Goal: Task Accomplishment & Management: Use online tool/utility

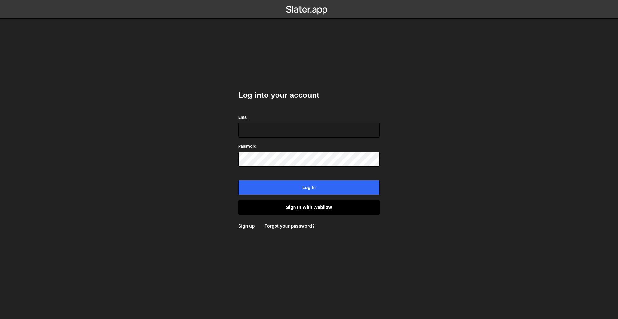
click at [320, 203] on link "Sign in with Webflow" at bounding box center [309, 207] width 142 height 15
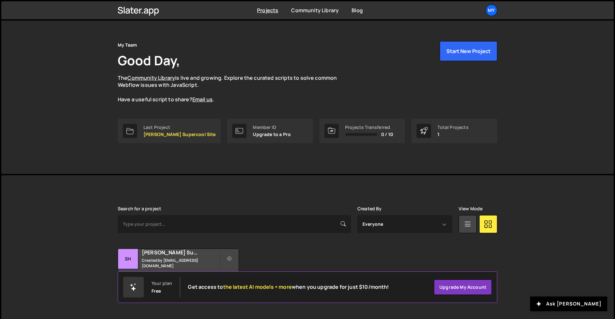
scroll to position [12, 0]
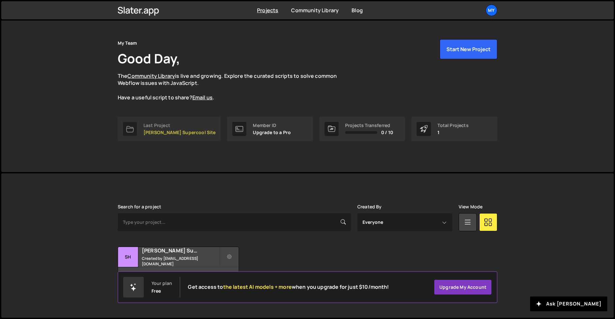
click at [162, 123] on div "Last Project" at bounding box center [180, 125] width 72 height 5
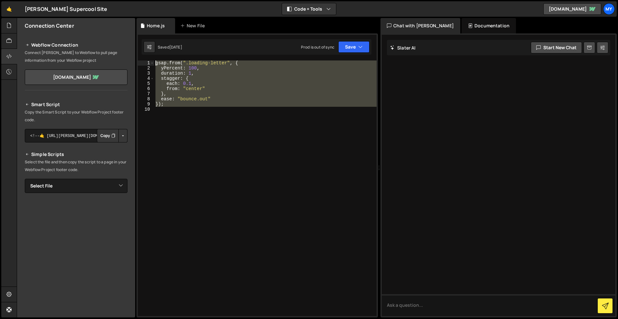
drag, startPoint x: 203, startPoint y: 127, endPoint x: 154, endPoint y: 64, distance: 79.6
click at [154, 64] on div "gsap . from ( ".loading-letter" , { yPercent : 100 , duration : 1 , stagger : {…" at bounding box center [265, 193] width 222 height 266
type textarea "gsap.from(".loading-letter", { yPercent: 100,"
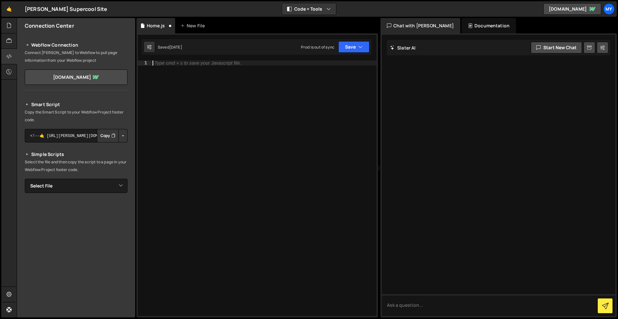
type textarea "l"
type textarea "consloge.log("Hello world")"
click at [354, 51] on button "Save" at bounding box center [353, 47] width 31 height 12
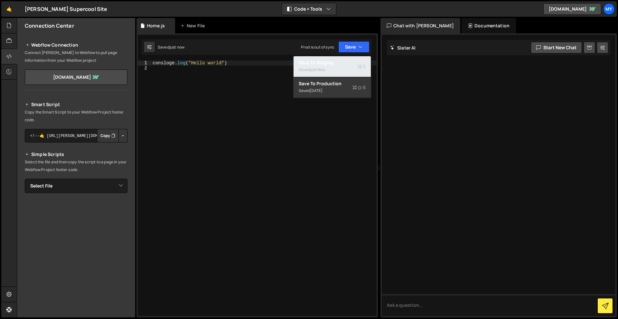
click at [346, 70] on div "Saved just now" at bounding box center [332, 70] width 67 height 8
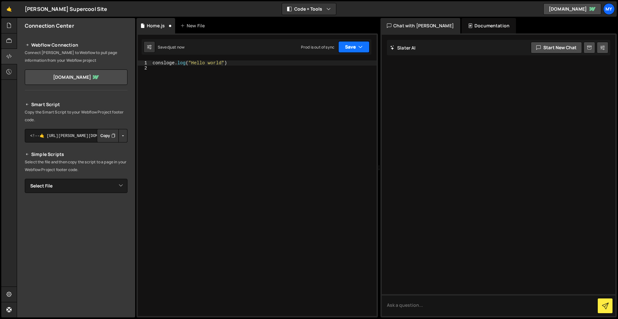
click at [351, 49] on button "Save" at bounding box center [353, 47] width 31 height 12
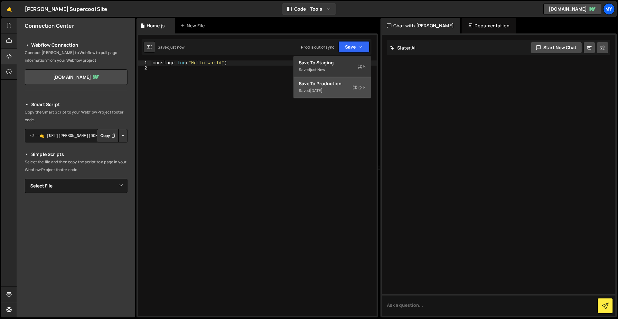
click at [353, 85] on icon at bounding box center [354, 87] width 5 height 6
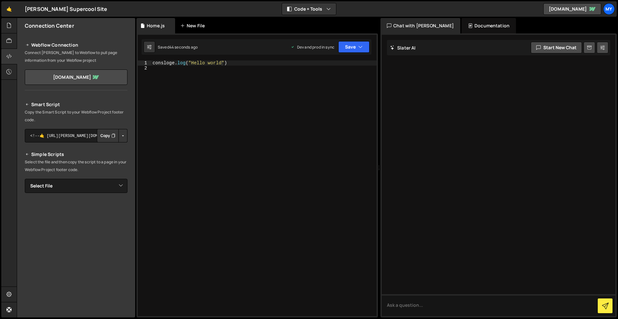
click at [192, 27] on div "New File" at bounding box center [193, 26] width 27 height 6
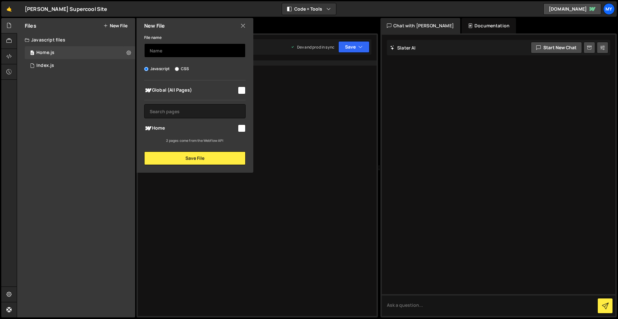
click at [193, 47] on input "text" at bounding box center [194, 50] width 101 height 14
type input "Animation"
click at [242, 89] on input "checkbox" at bounding box center [242, 91] width 8 height 8
checkbox input "true"
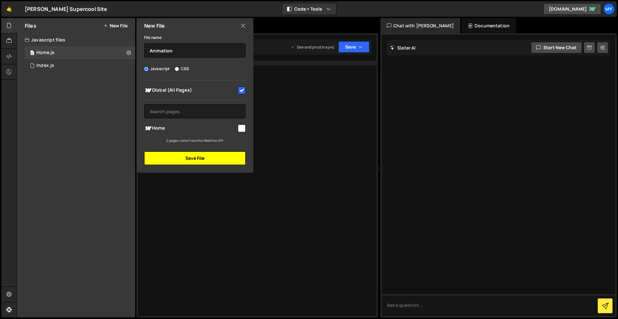
click at [214, 160] on button "Save File" at bounding box center [194, 159] width 101 height 14
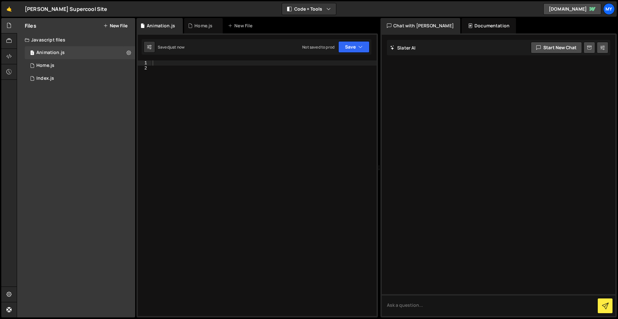
click at [215, 75] on div at bounding box center [263, 193] width 225 height 266
click at [211, 65] on div at bounding box center [263, 193] width 225 height 266
type textarea "console.log("Hello")"
click at [352, 52] on button "Save" at bounding box center [353, 47] width 31 height 12
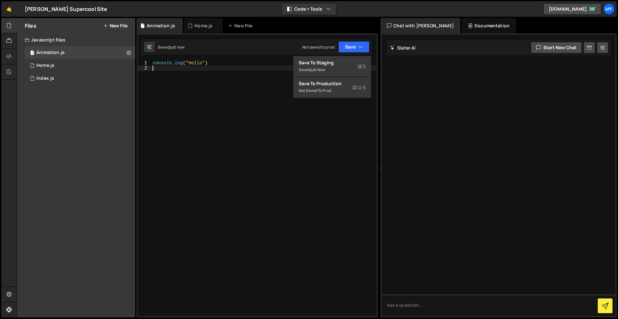
scroll to position [0, 0]
click at [349, 116] on div "console . log ( "Hello" )" at bounding box center [263, 193] width 225 height 266
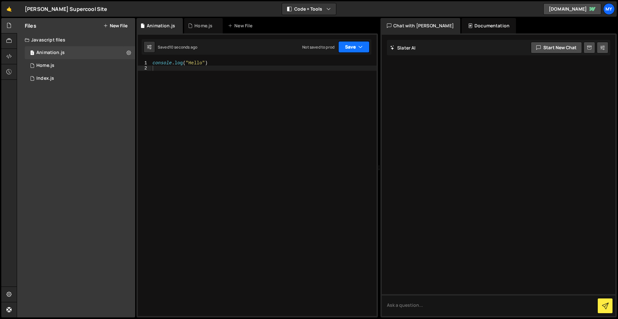
drag, startPoint x: 352, startPoint y: 56, endPoint x: 349, endPoint y: 51, distance: 6.3
click at [351, 56] on div "consloge.log("Hello world") 1 2 consloge . log ( "Hello world" ) הההההההההההההה…" at bounding box center [256, 175] width 241 height 284
drag, startPoint x: 351, startPoint y: 49, endPoint x: 349, endPoint y: 63, distance: 14.0
click at [351, 49] on button "Save" at bounding box center [353, 47] width 31 height 12
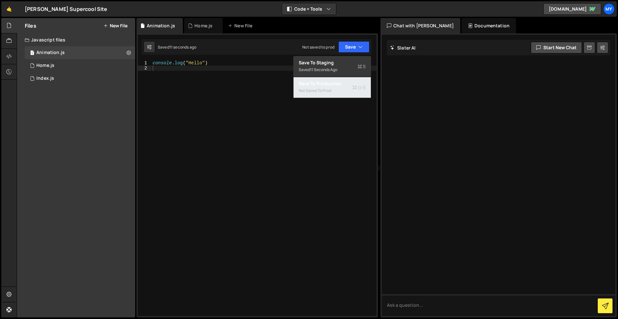
click at [340, 90] on div "Not saved to prod" at bounding box center [332, 91] width 67 height 8
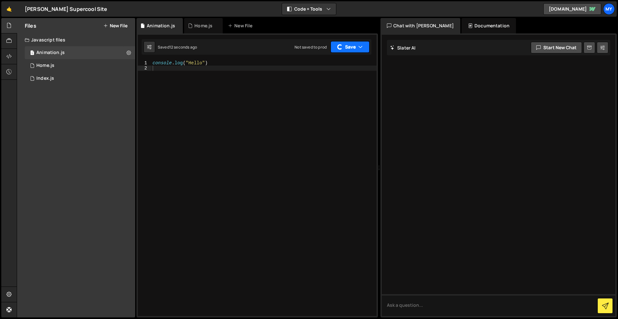
drag, startPoint x: 356, startPoint y: 47, endPoint x: 351, endPoint y: 56, distance: 9.6
click at [355, 47] on button "Save" at bounding box center [349, 47] width 39 height 12
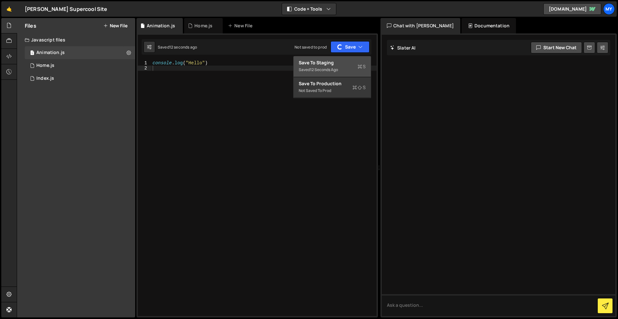
click at [347, 65] on div "Save to Staging S" at bounding box center [332, 63] width 67 height 6
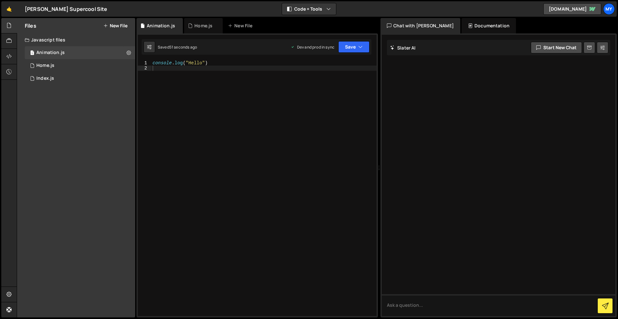
click at [238, 148] on div "console . log ( "Hello" )" at bounding box center [263, 193] width 225 height 266
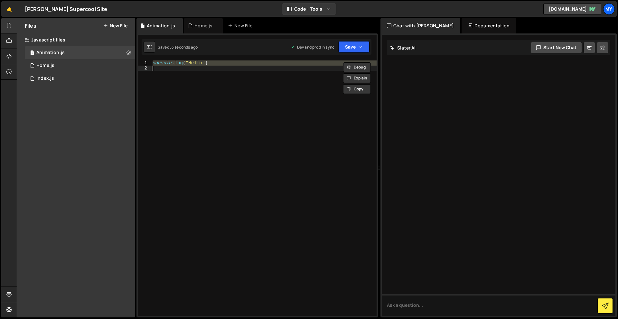
paste textarea "});"
type textarea "});"
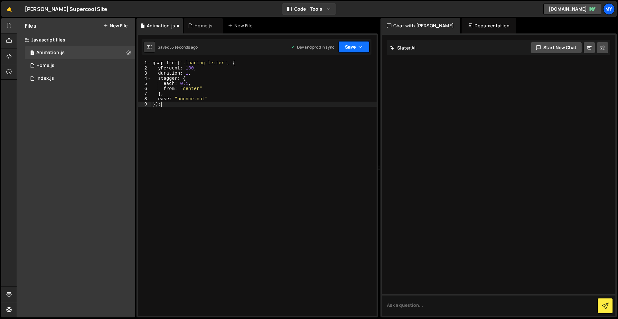
click at [350, 48] on button "Save" at bounding box center [353, 47] width 31 height 12
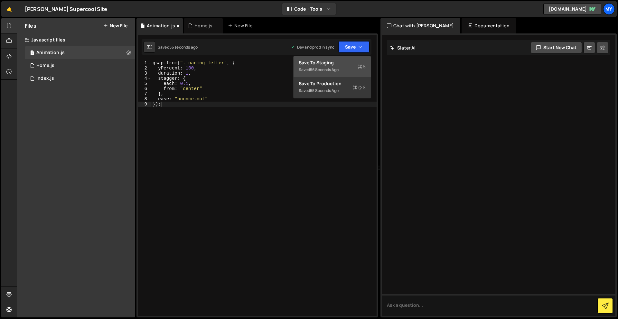
click at [342, 63] on div "Save to Staging S" at bounding box center [332, 63] width 67 height 6
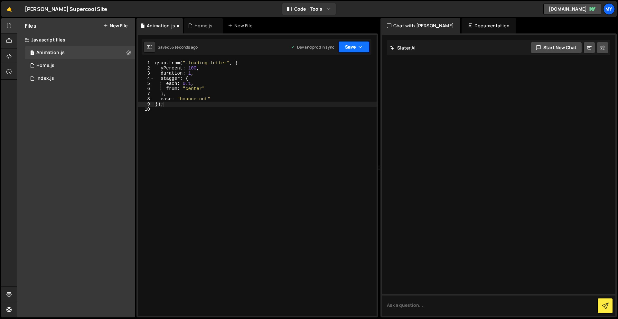
click at [350, 46] on button "Save" at bounding box center [353, 47] width 31 height 12
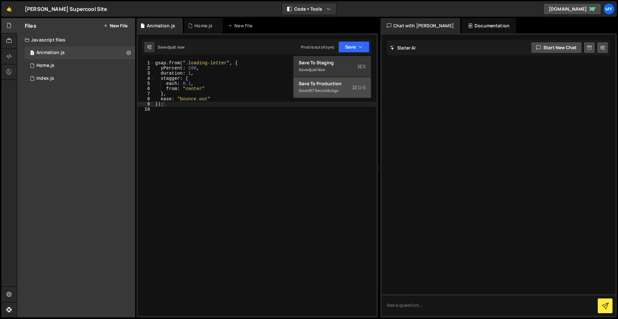
click at [341, 86] on div "Save to Production S" at bounding box center [332, 83] width 67 height 6
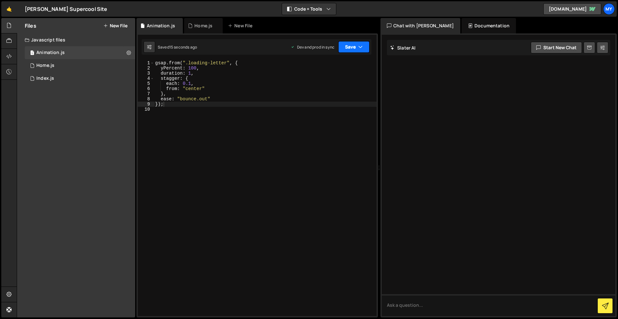
click at [348, 47] on button "Save" at bounding box center [353, 47] width 31 height 12
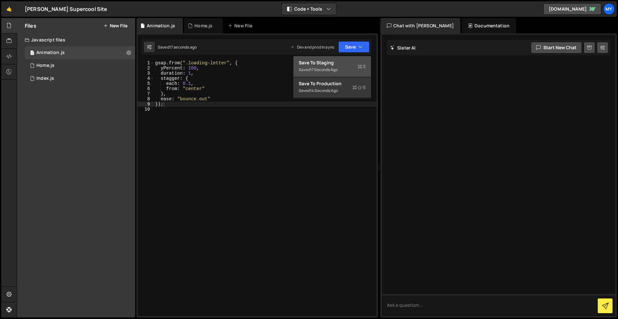
click at [338, 68] on div "17 seconds ago" at bounding box center [324, 69] width 28 height 5
